Goal: Task Accomplishment & Management: Use online tool/utility

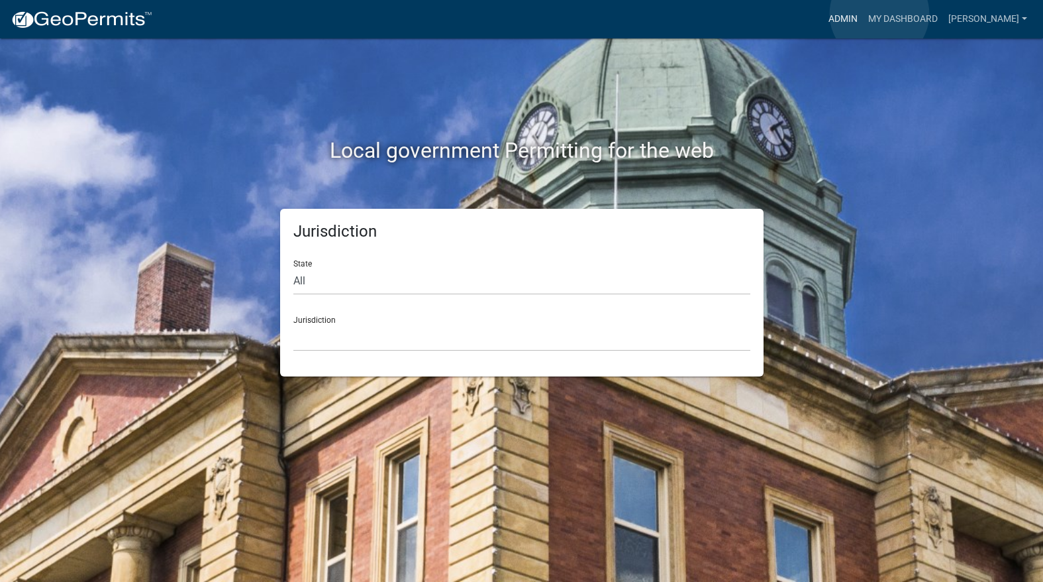
click at [863, 14] on link "Admin" at bounding box center [843, 19] width 40 height 25
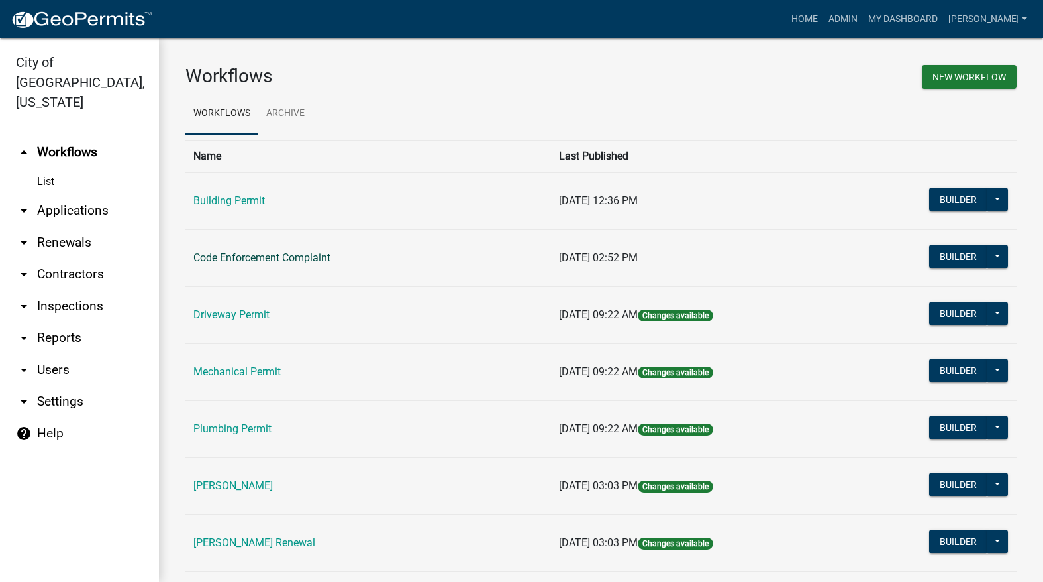
click at [322, 255] on link "Code Enforcement Complaint" at bounding box center [261, 257] width 137 height 13
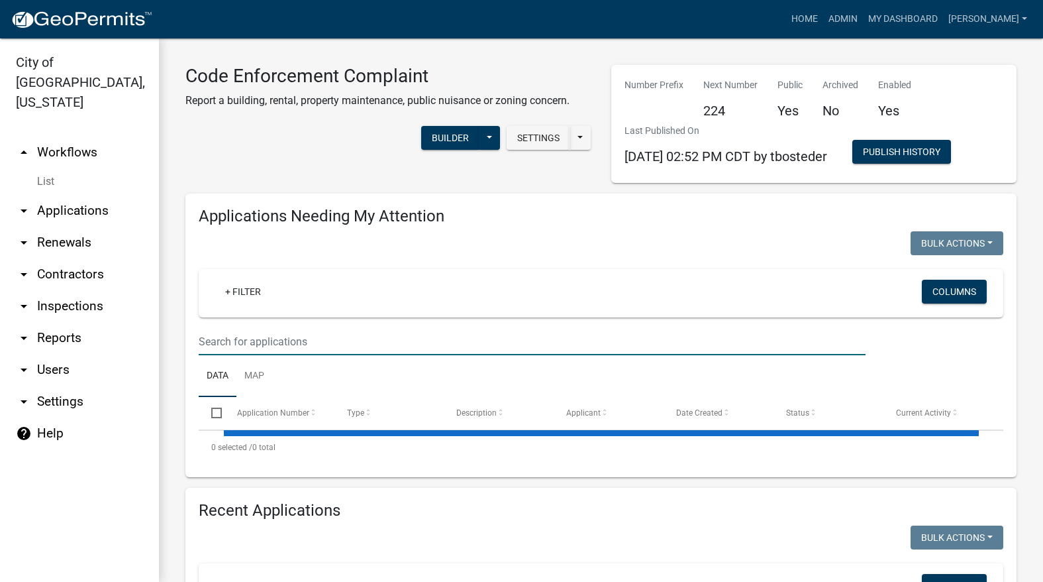
click at [286, 334] on input "text" at bounding box center [532, 341] width 667 height 27
select select "3: 100"
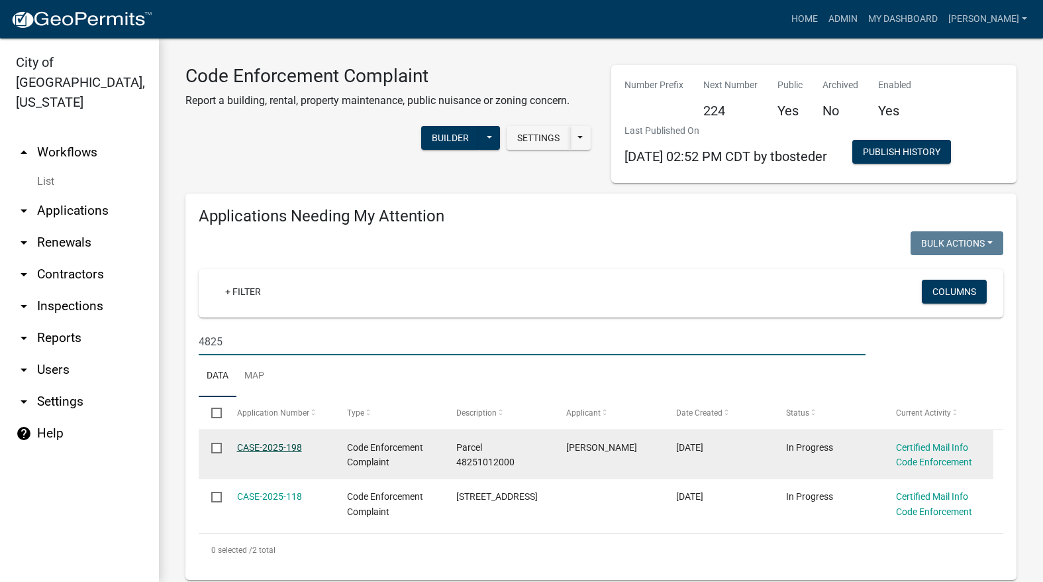
type input "4825"
click at [296, 443] on link "CASE-2025-198" at bounding box center [269, 447] width 65 height 11
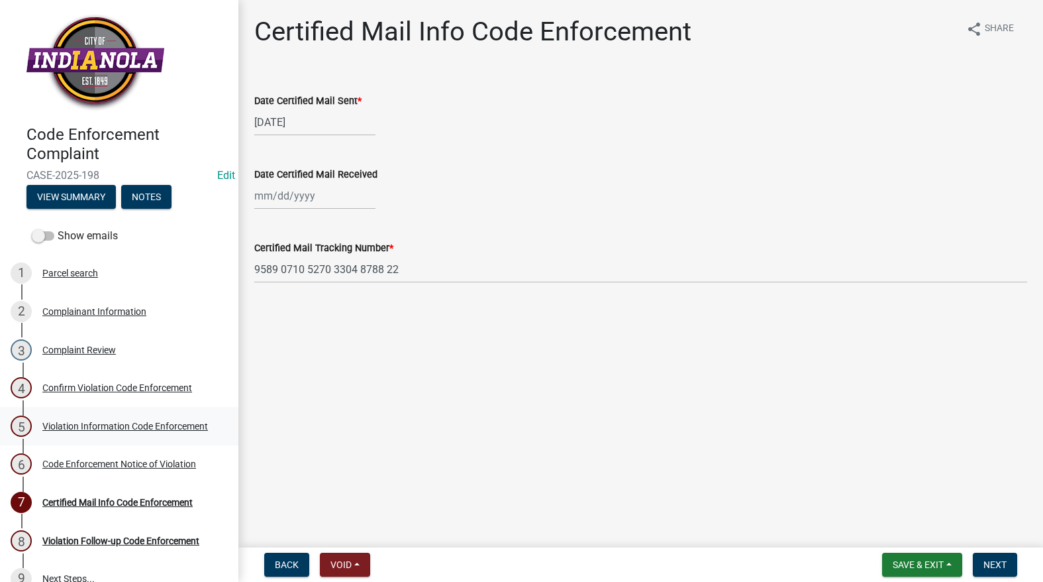
click at [52, 421] on div "Violation Information Code Enforcement" at bounding box center [125, 425] width 166 height 9
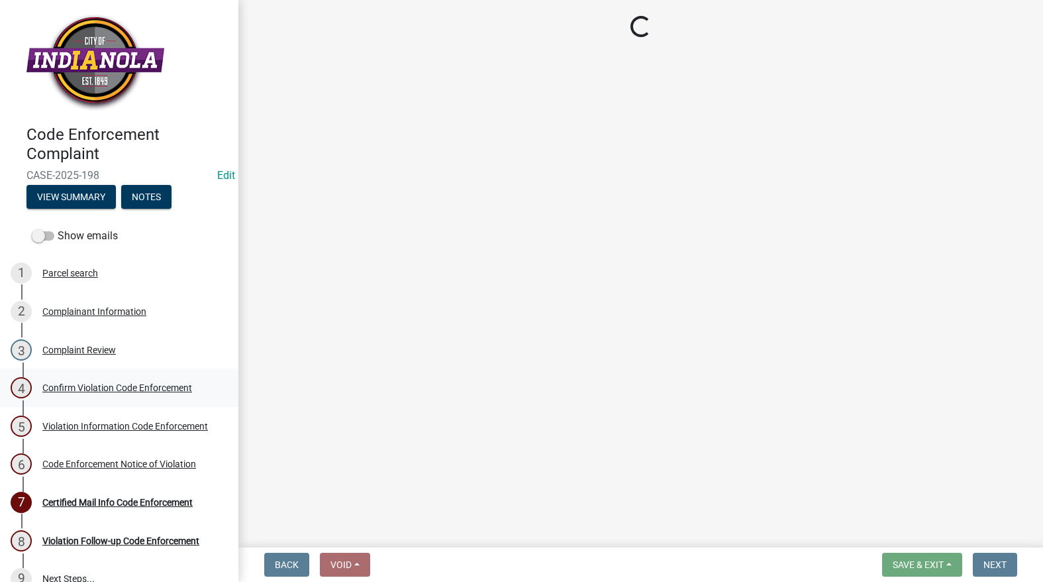
select select "634d5426-b8b3-48ee-aa1e-d523f7499186"
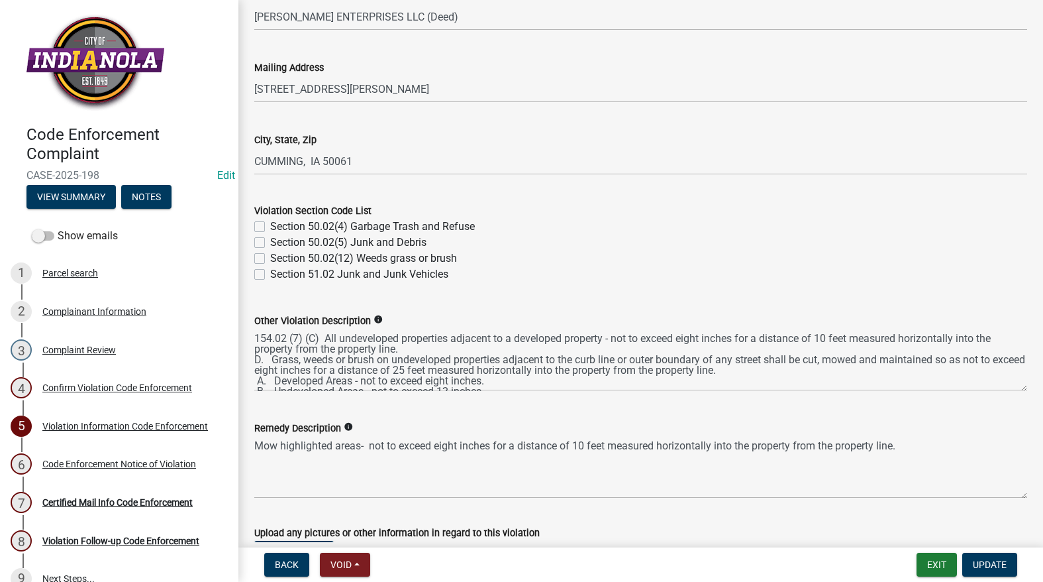
scroll to position [596, 0]
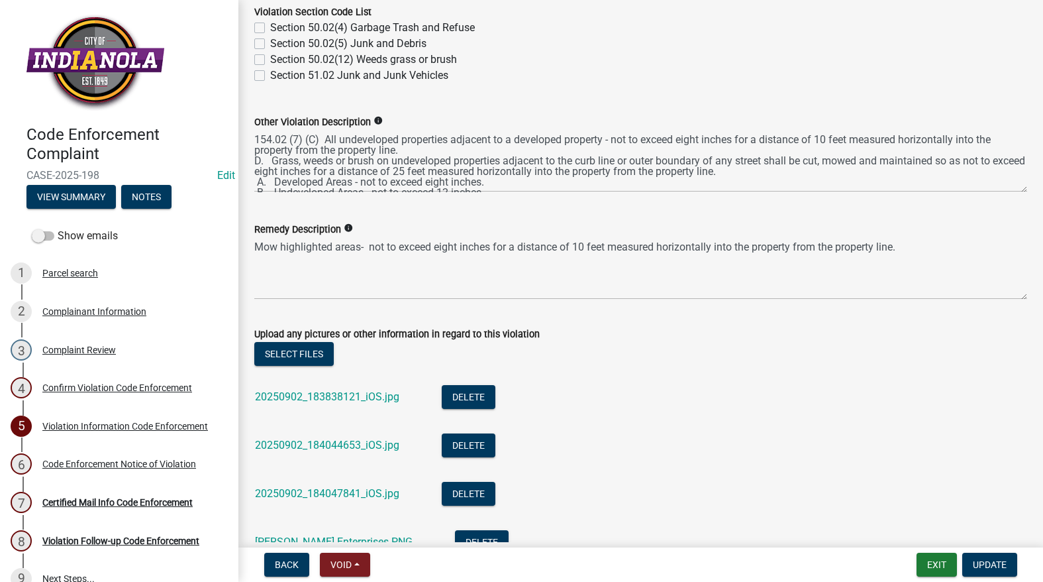
click at [307, 481] on li "20250902_184047841_iOS.jpg Delete" at bounding box center [640, 495] width 773 height 48
click at [307, 491] on link "20250902_184047841_iOS.jpg" at bounding box center [327, 493] width 144 height 13
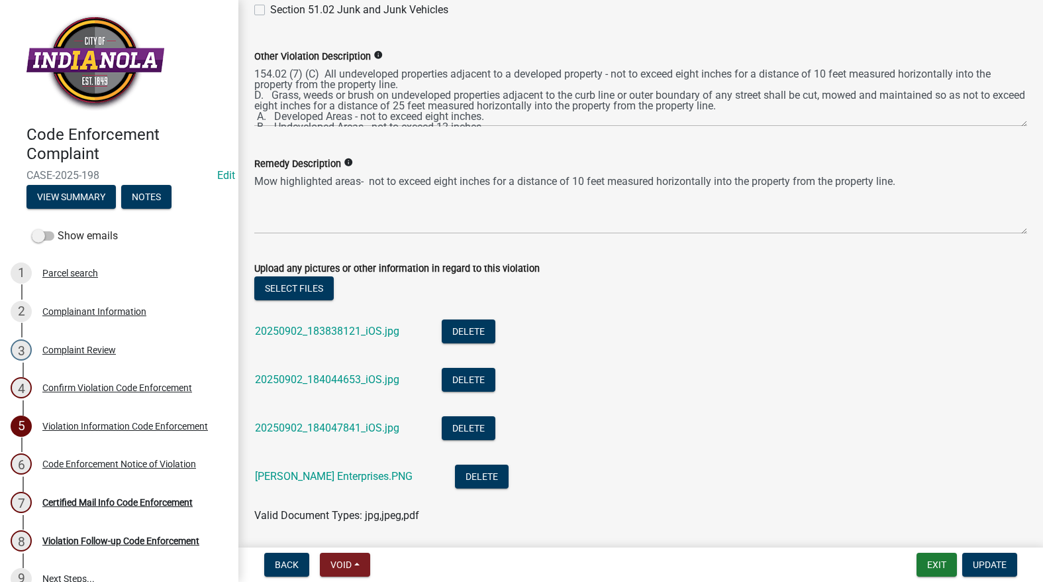
scroll to position [795, 0]
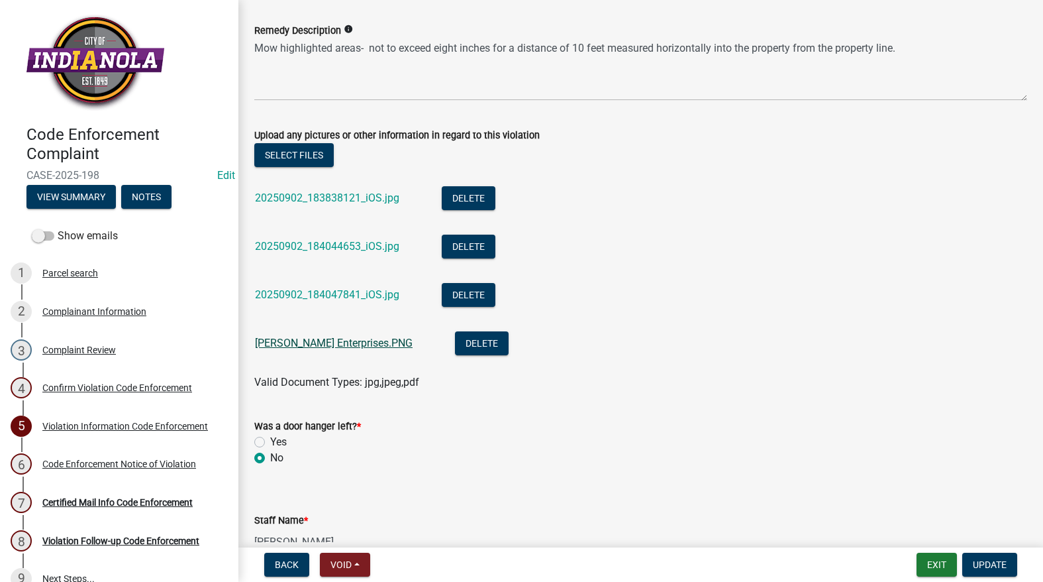
click at [349, 346] on link "[PERSON_NAME] Enterprises.PNG" at bounding box center [334, 342] width 158 height 13
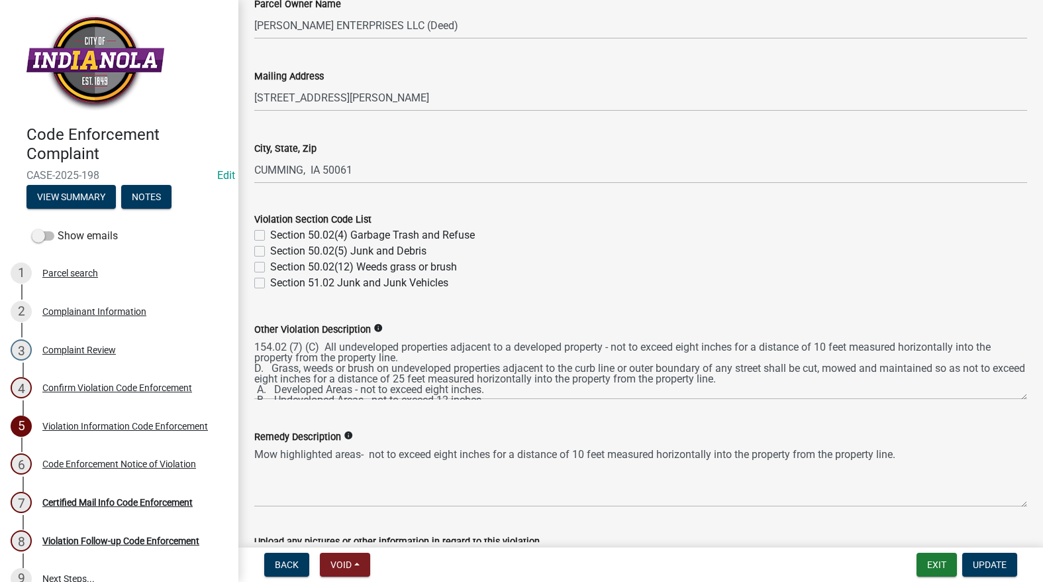
scroll to position [397, 0]
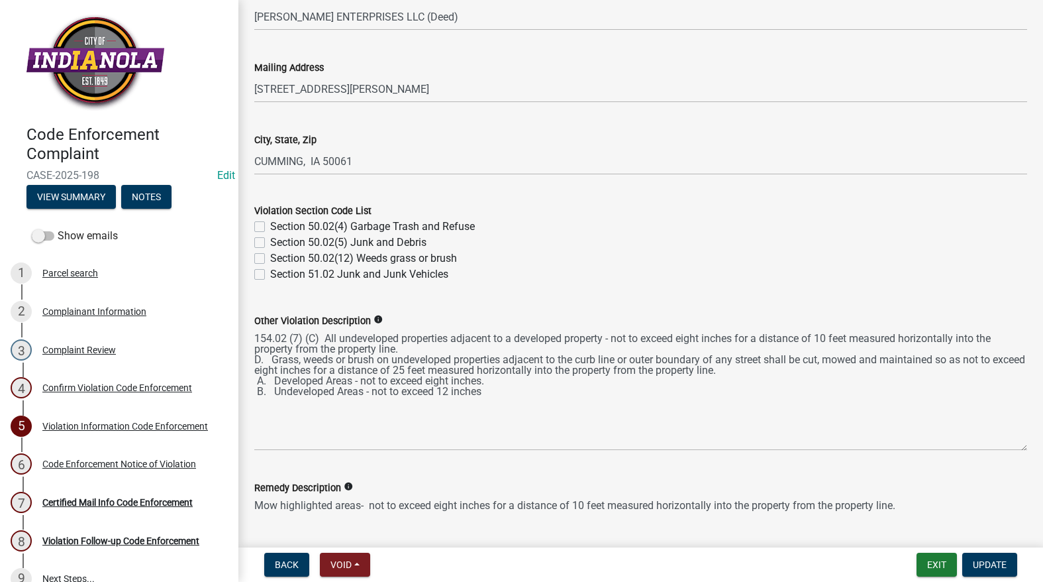
drag, startPoint x: 1015, startPoint y: 387, endPoint x: 1025, endPoint y: 447, distance: 60.5
click at [1025, 447] on div "Other Violation Description info 154.02 (7) (C) All undeveloped properties adja…" at bounding box center [640, 372] width 793 height 156
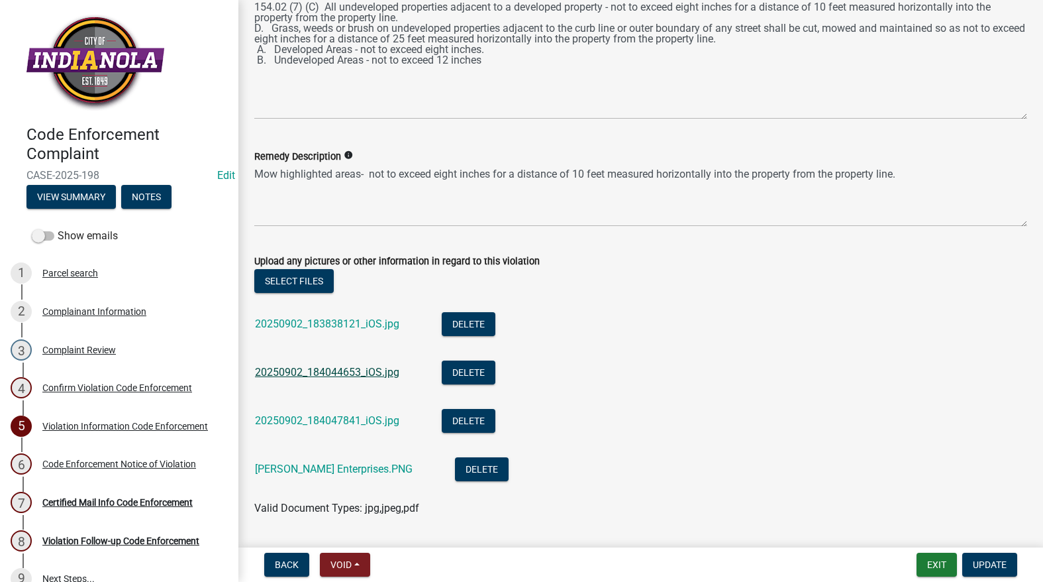
scroll to position [795, 0]
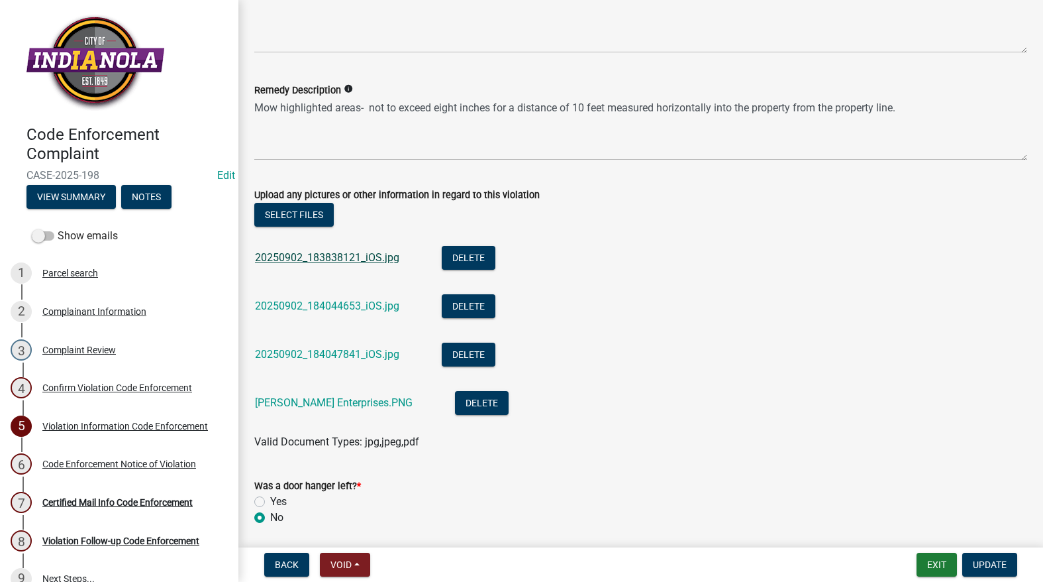
click at [360, 260] on link "20250902_183838121_iOS.jpg" at bounding box center [327, 257] width 144 height 13
click at [366, 303] on link "20250902_184044653_iOS.jpg" at bounding box center [327, 305] width 144 height 13
click at [319, 349] on link "20250902_184047841_iOS.jpg" at bounding box center [327, 354] width 144 height 13
click at [329, 401] on link "[PERSON_NAME] Enterprises.PNG" at bounding box center [334, 402] width 158 height 13
click at [128, 307] on div "Complainant Information" at bounding box center [94, 311] width 104 height 9
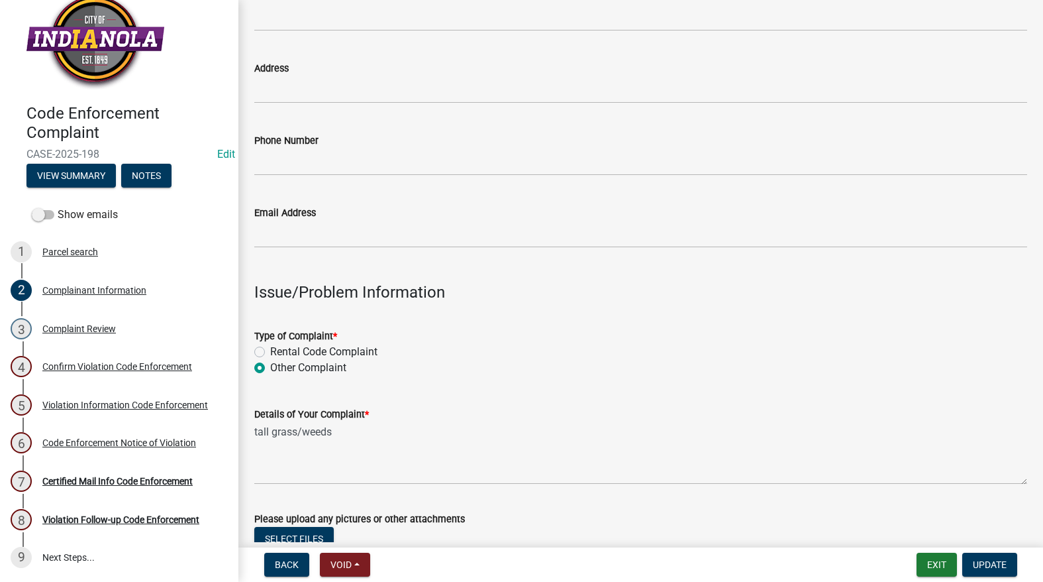
scroll to position [397, 0]
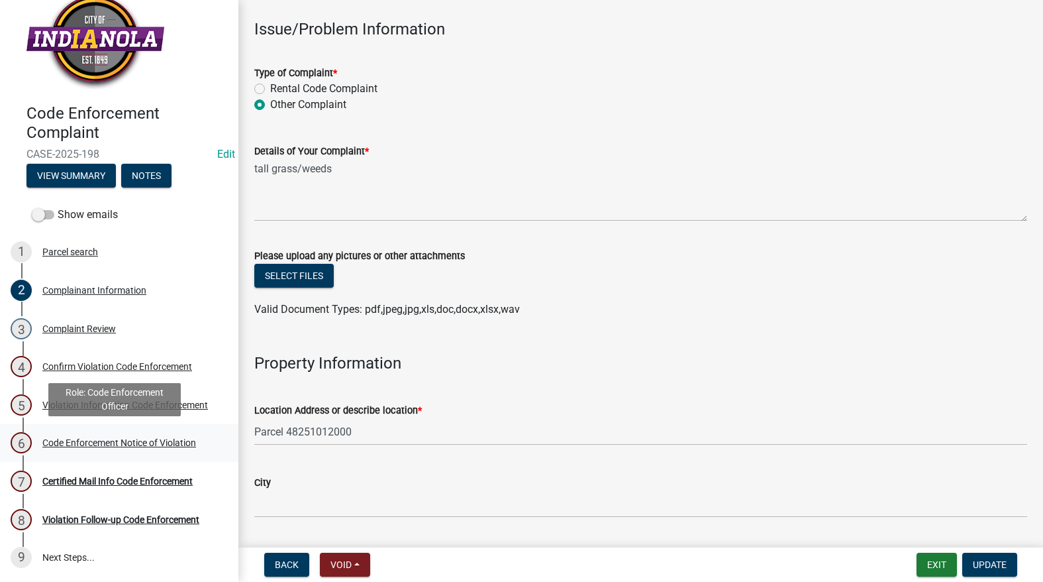
click at [131, 440] on div "Code Enforcement Notice of Violation" at bounding box center [119, 442] width 154 height 9
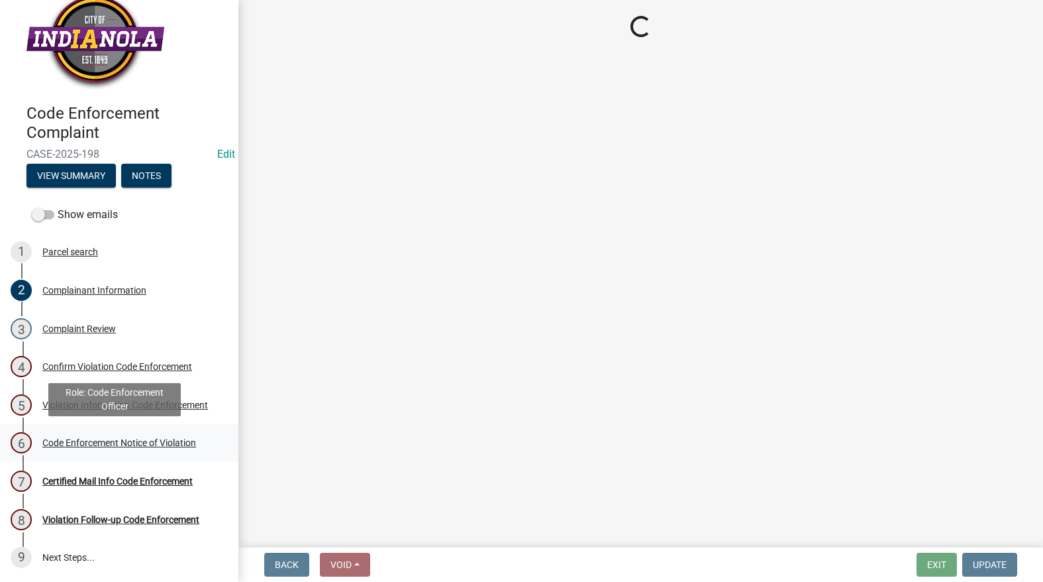
scroll to position [0, 0]
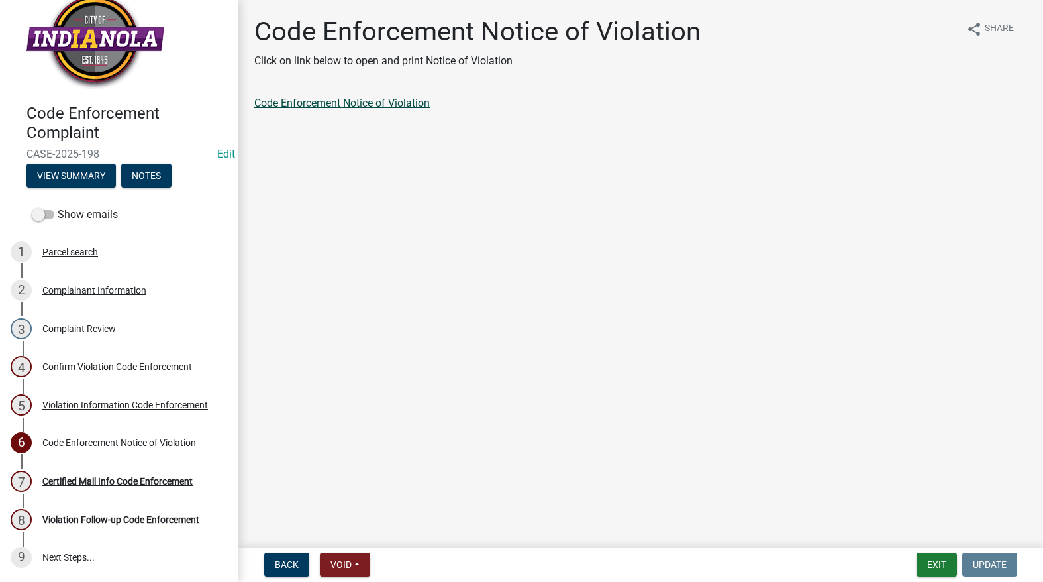
click at [398, 105] on link "Code Enforcement Notice of Violation" at bounding box center [342, 103] width 176 height 13
